Goal: Task Accomplishment & Management: Use online tool/utility

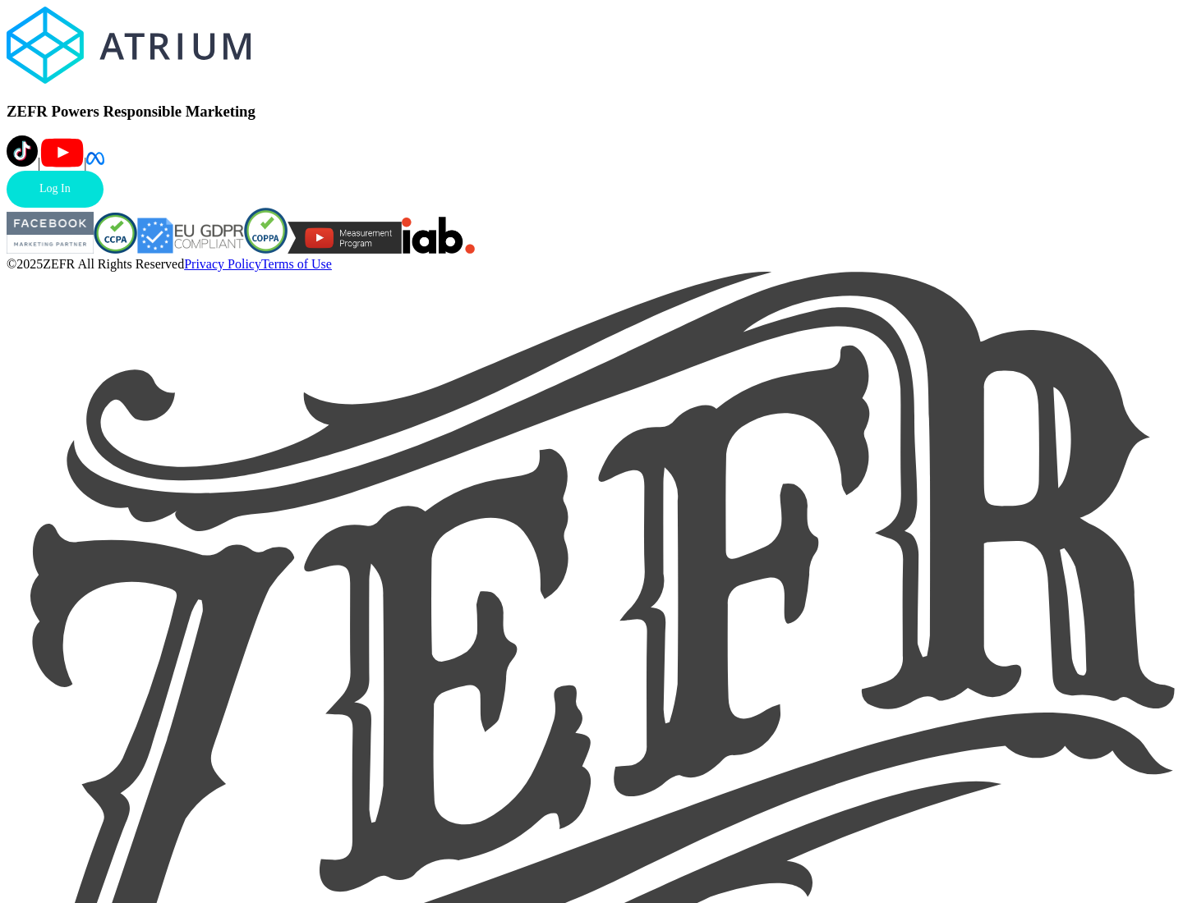
click at [103, 208] on link "Log In" at bounding box center [55, 189] width 97 height 37
